Goal: Task Accomplishment & Management: Use online tool/utility

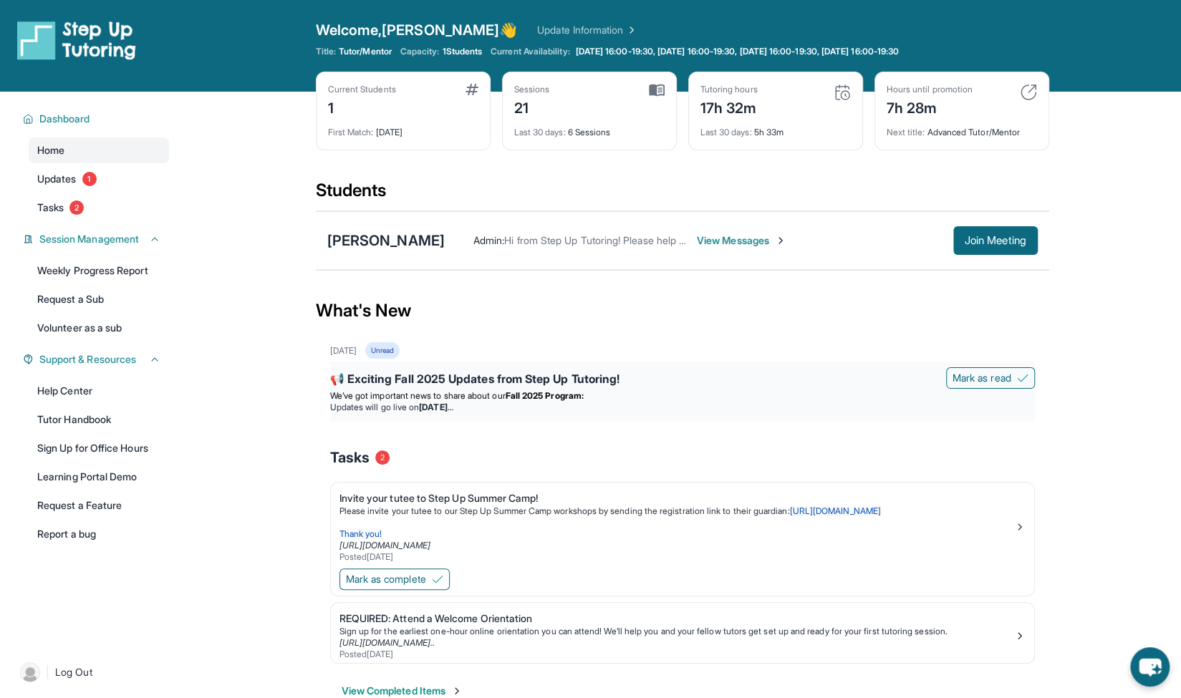
click at [563, 399] on strong "Fall 2025 Program:" at bounding box center [545, 395] width 78 height 11
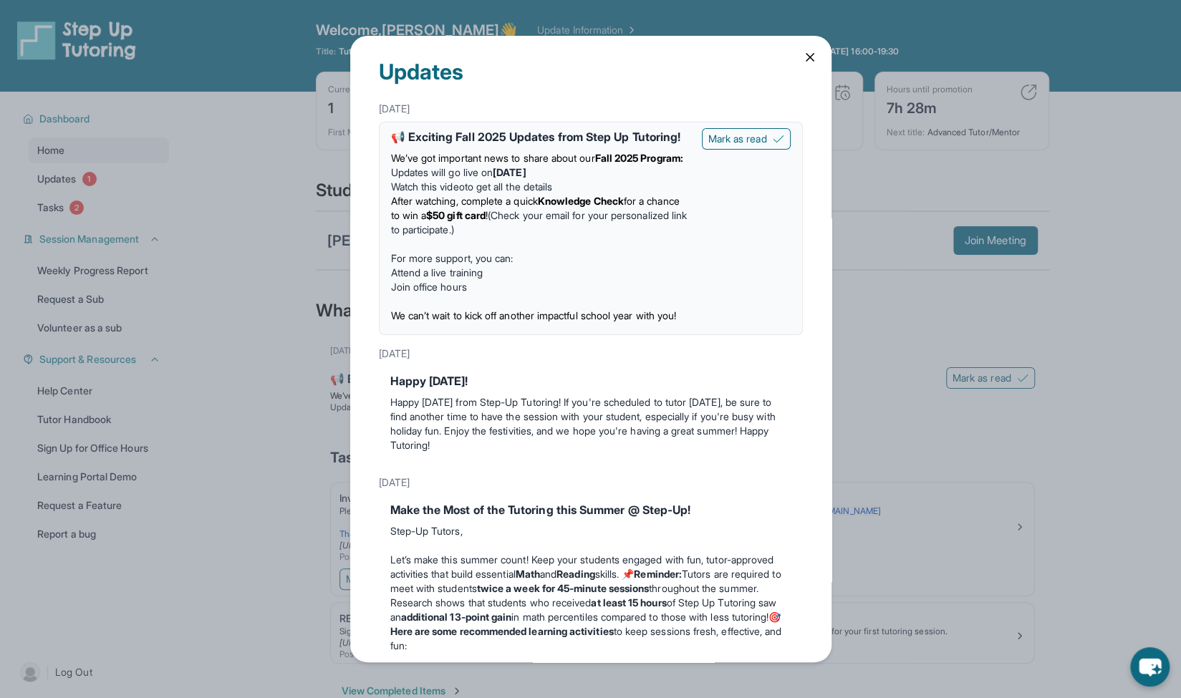
click at [806, 57] on icon at bounding box center [809, 57] width 7 height 7
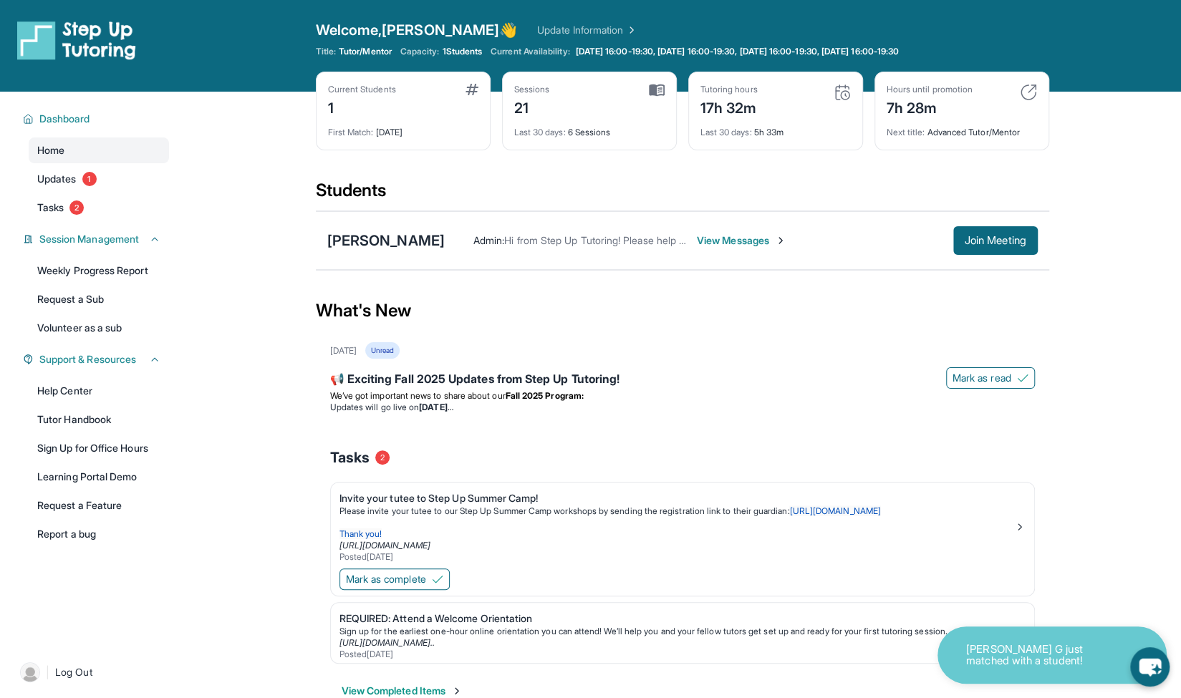
click at [1134, 246] on main "Current Students 1 First Match : [DATE] Sessions 21 Last 30 days : 6 Sessions T…" at bounding box center [682, 412] width 998 height 641
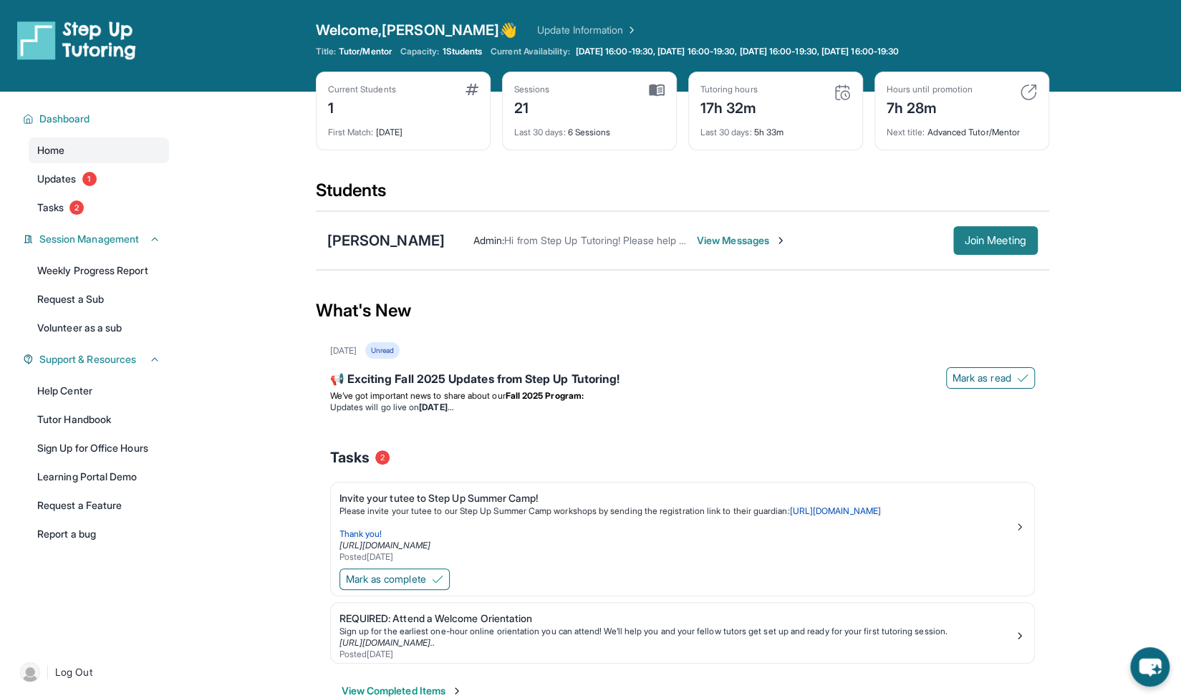
click at [1013, 238] on span "Join Meeting" at bounding box center [996, 240] width 62 height 9
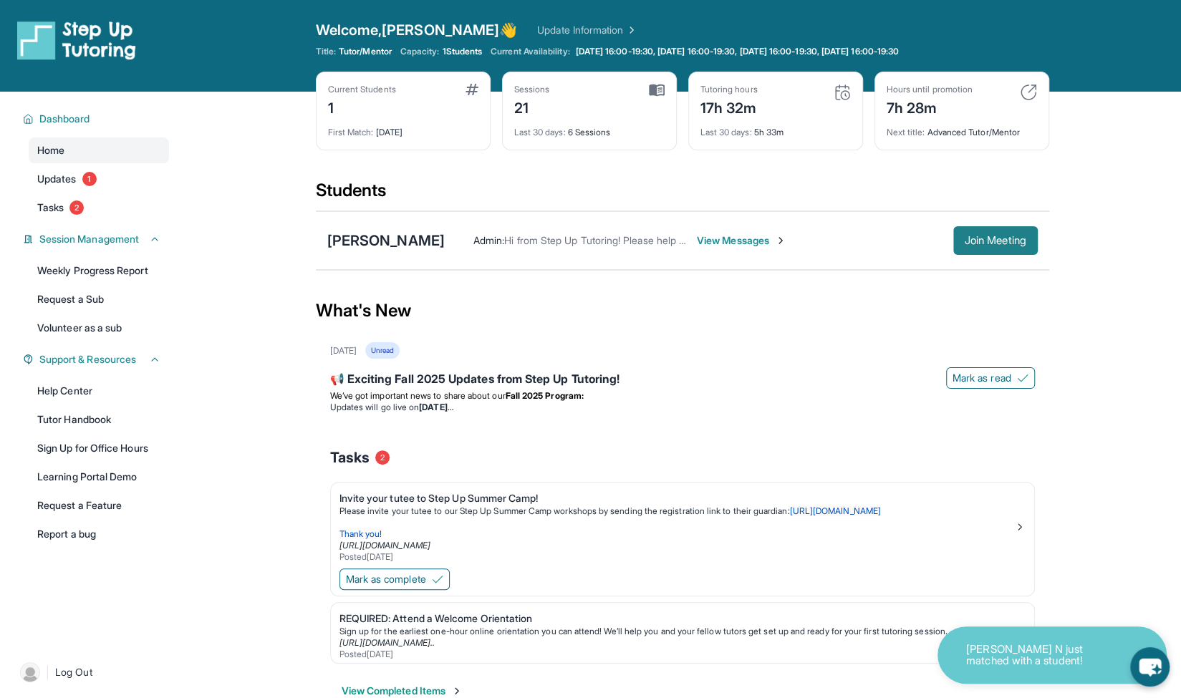
click at [992, 251] on button "Join Meeting" at bounding box center [995, 240] width 85 height 29
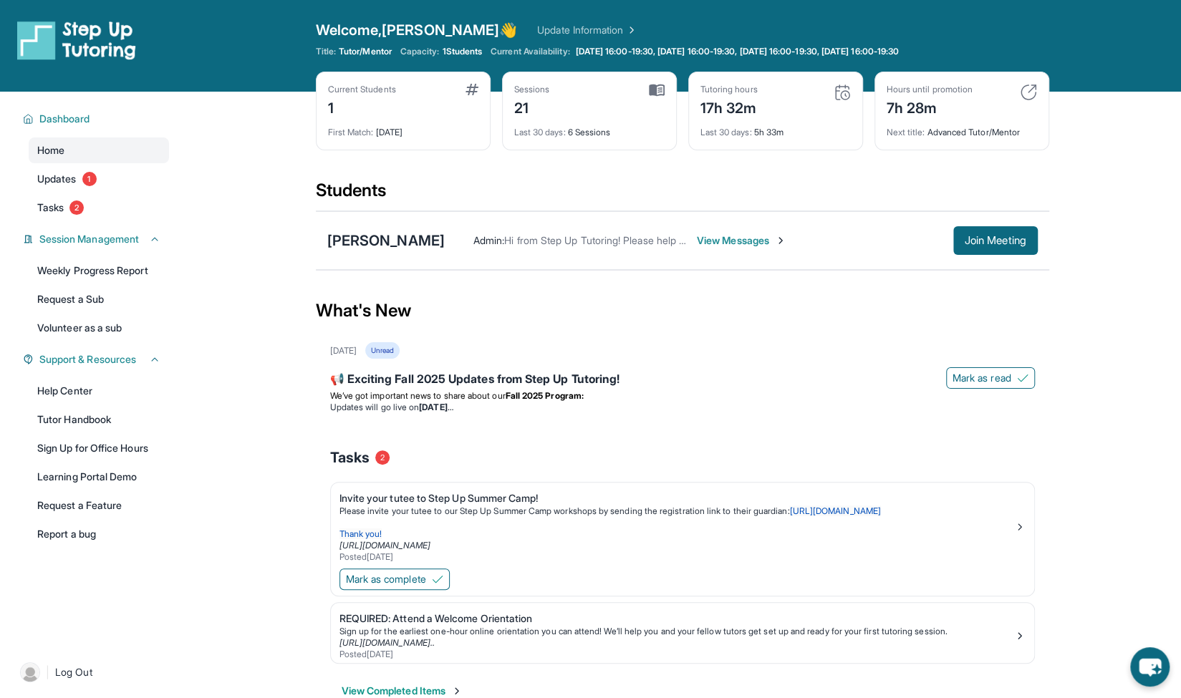
click at [577, 142] on div "Sessions 21 Last 30 days : 6 Sessions" at bounding box center [589, 111] width 175 height 79
click at [577, 211] on div "[PERSON_NAME] Admin : Hi from Step Up Tutoring! Please help your student improv…" at bounding box center [682, 241] width 733 height 60
click at [395, 131] on div "First Match : [DATE]" at bounding box center [403, 128] width 150 height 20
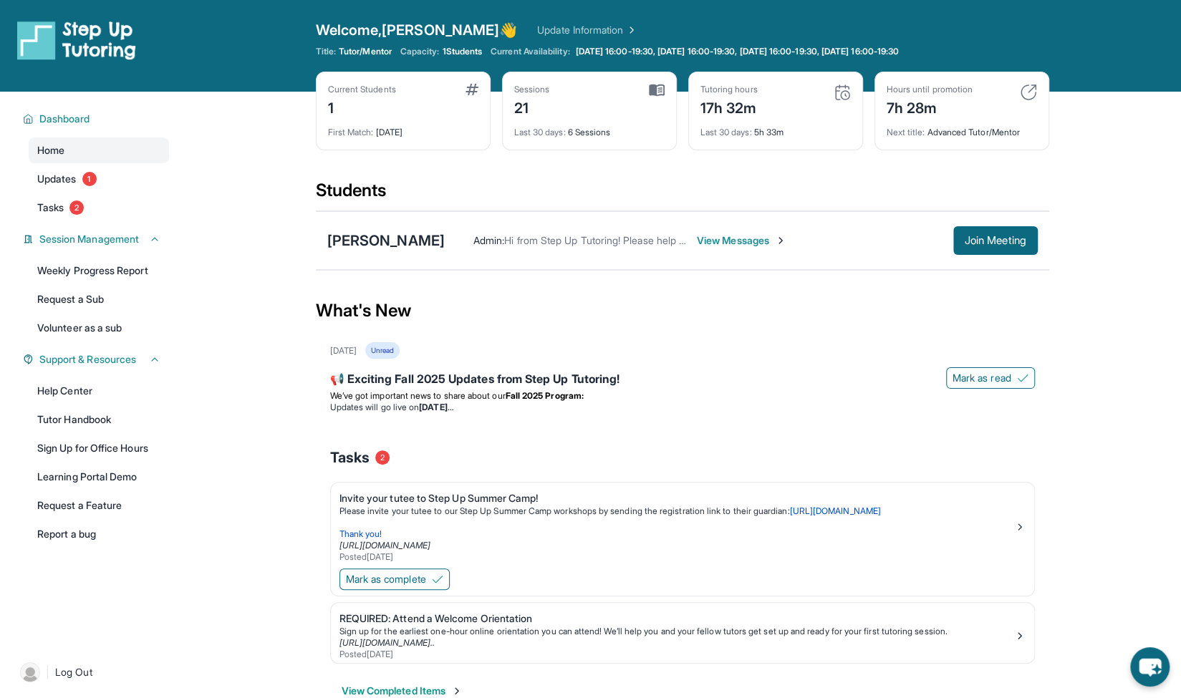
click at [395, 131] on div "First Match : [DATE]" at bounding box center [403, 128] width 150 height 20
